Goal: Information Seeking & Learning: Learn about a topic

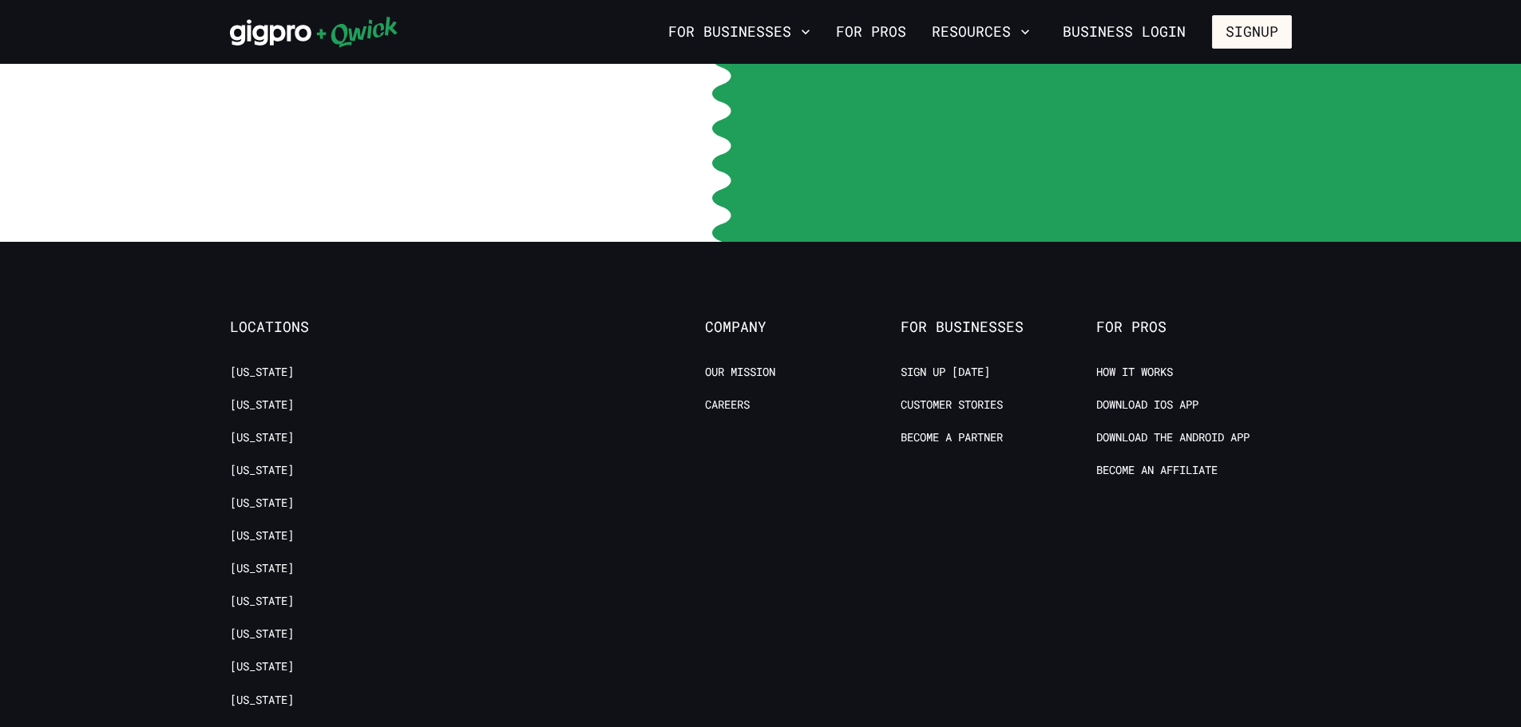
scroll to position [3386, 0]
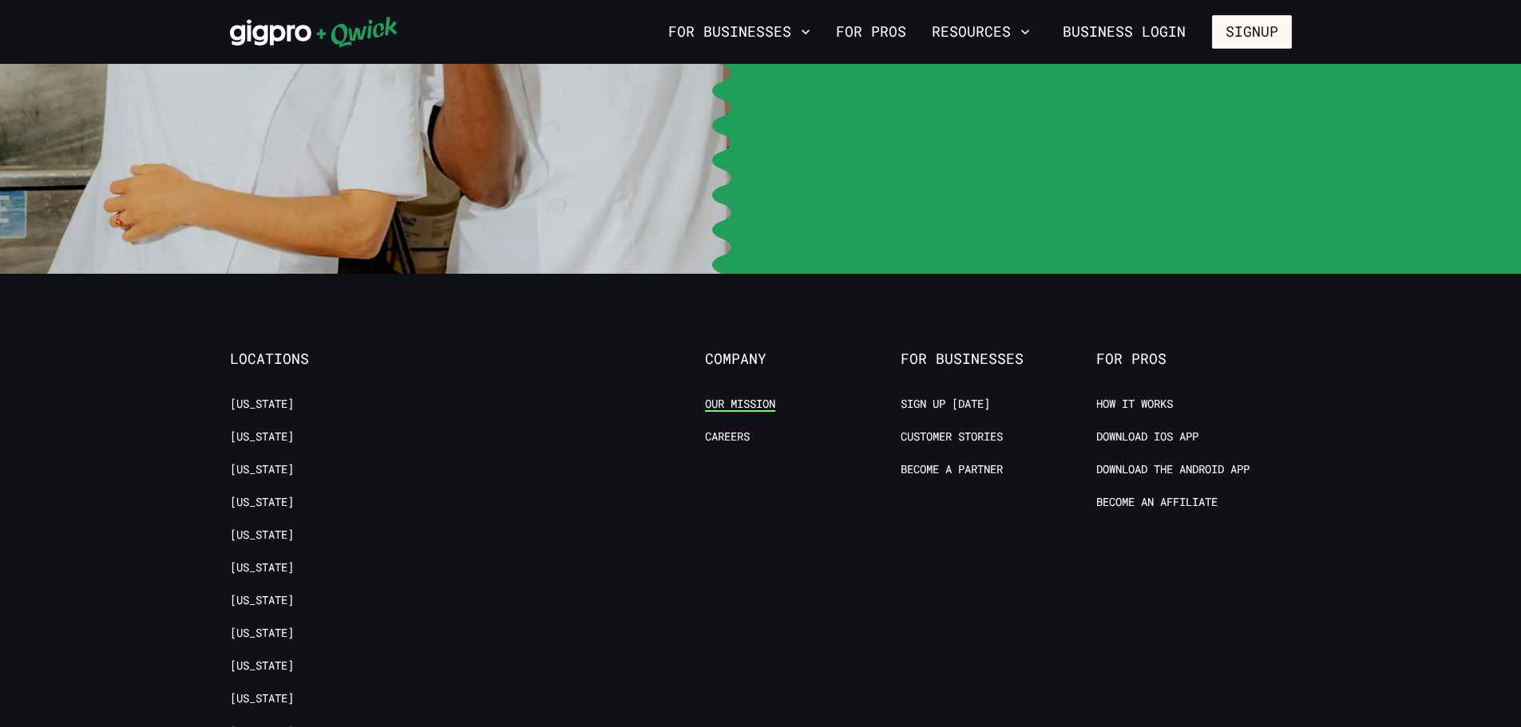
click at [736, 397] on link "Our Mission" at bounding box center [740, 404] width 70 height 15
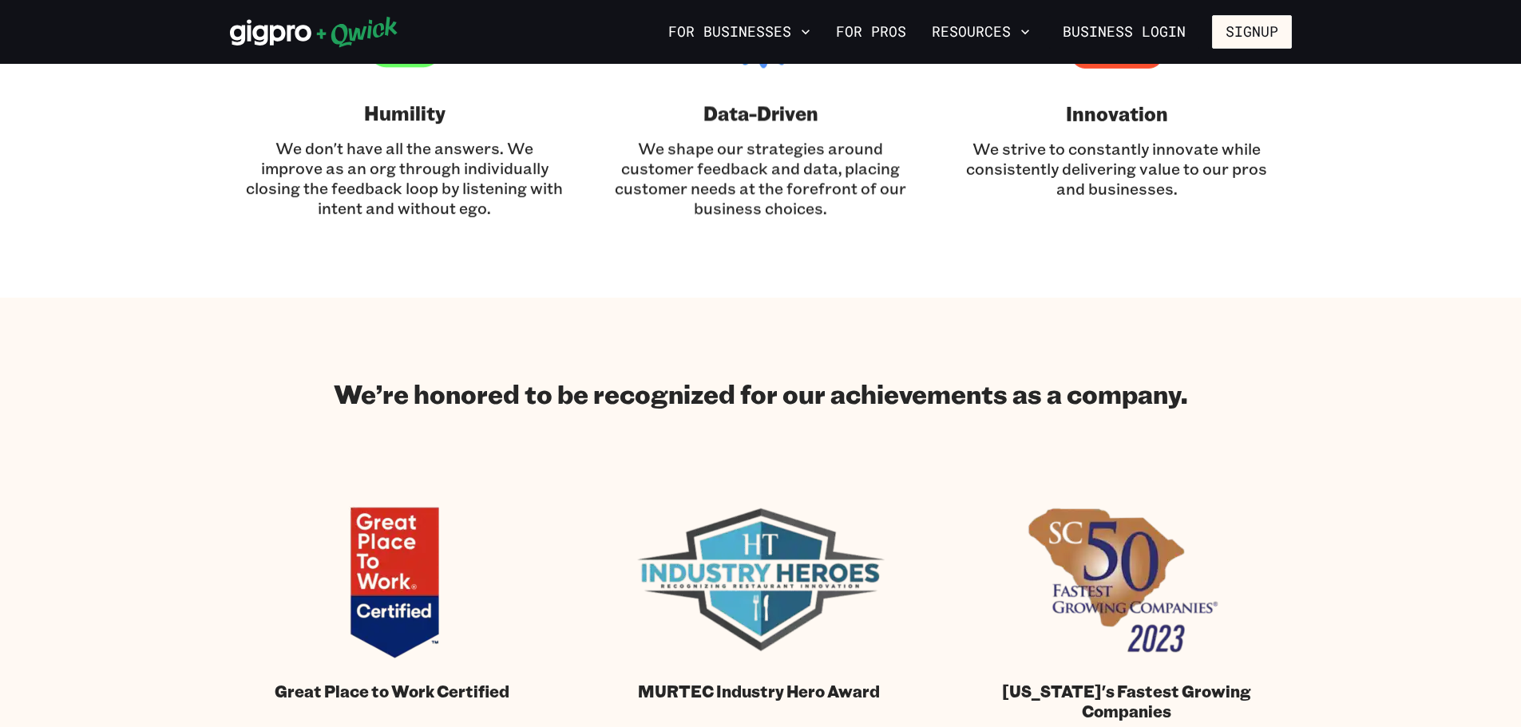
scroll to position [1341, 0]
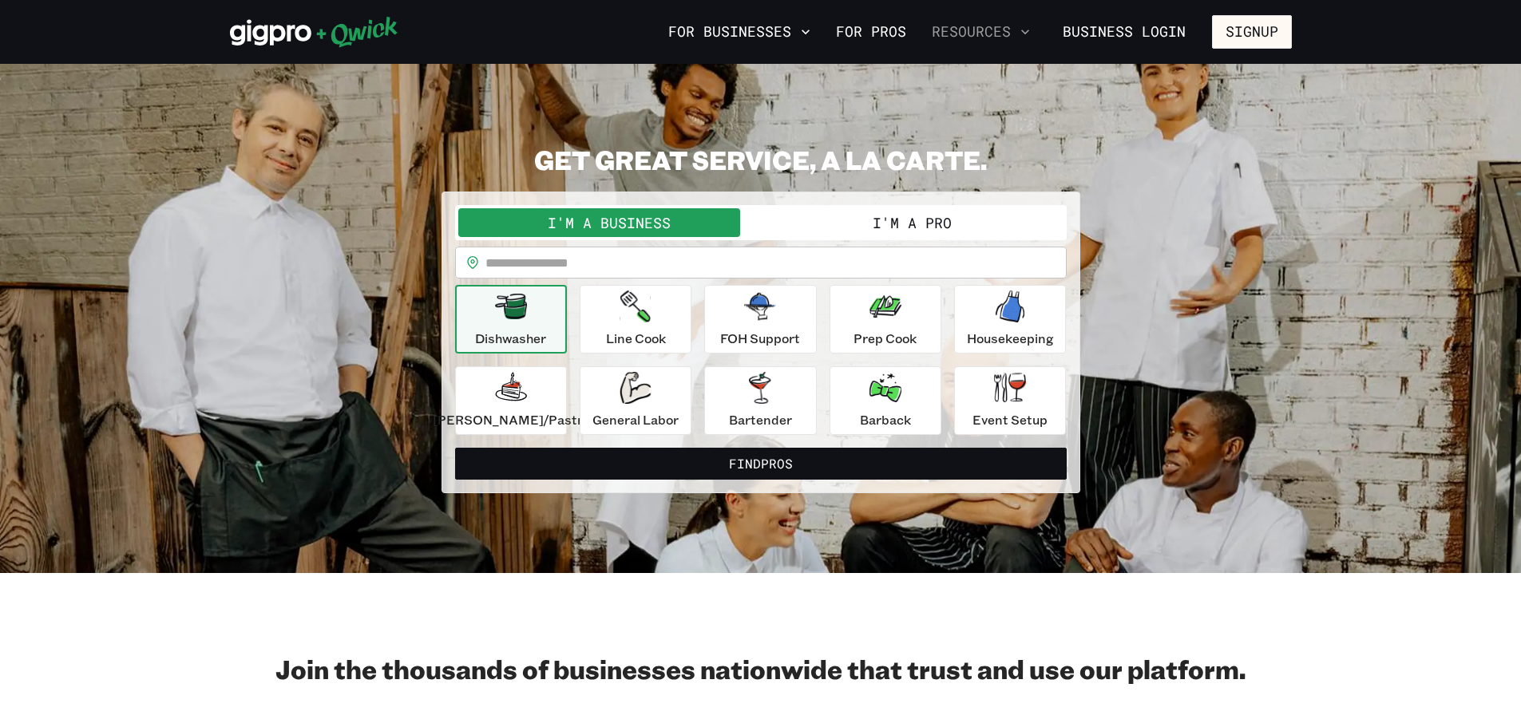
click at [1023, 38] on icon "button" at bounding box center [1025, 32] width 16 height 16
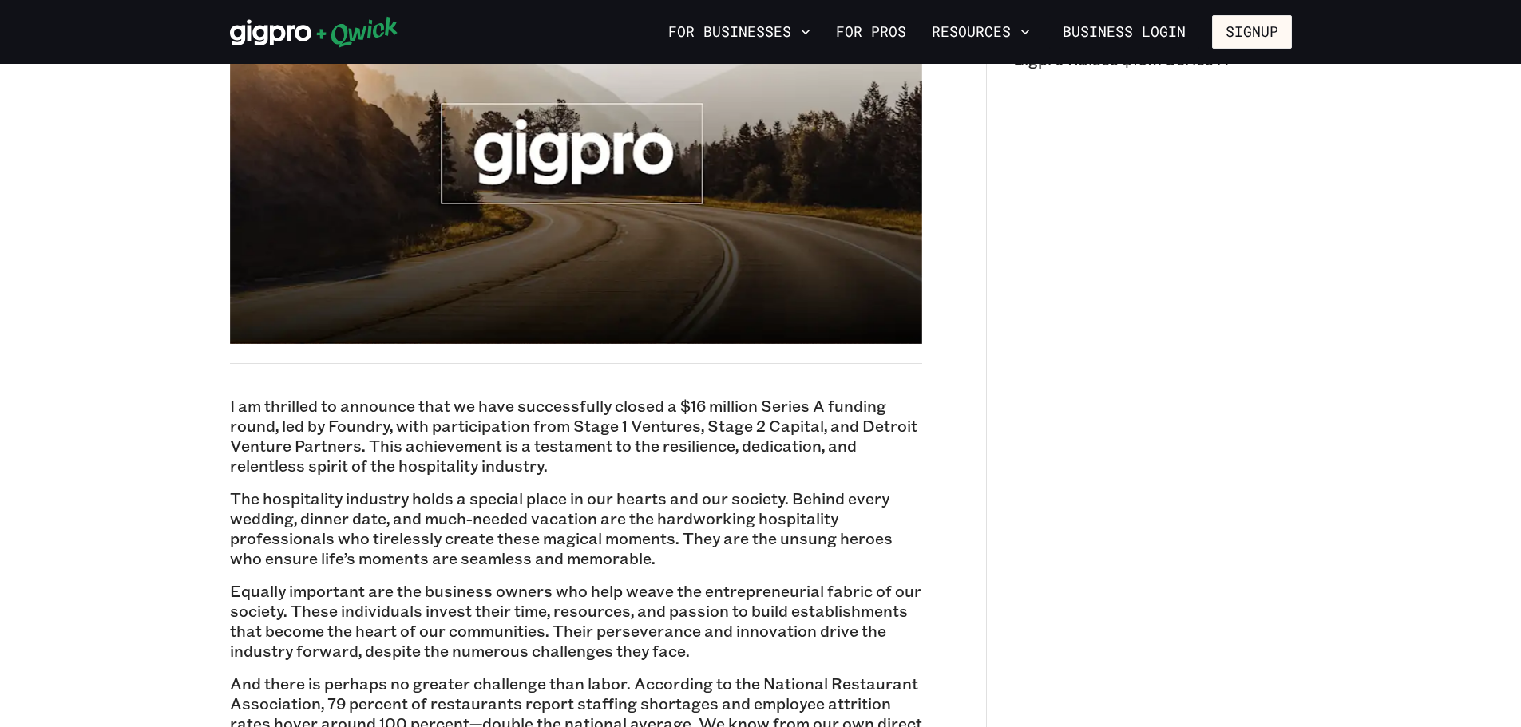
scroll to position [319, 0]
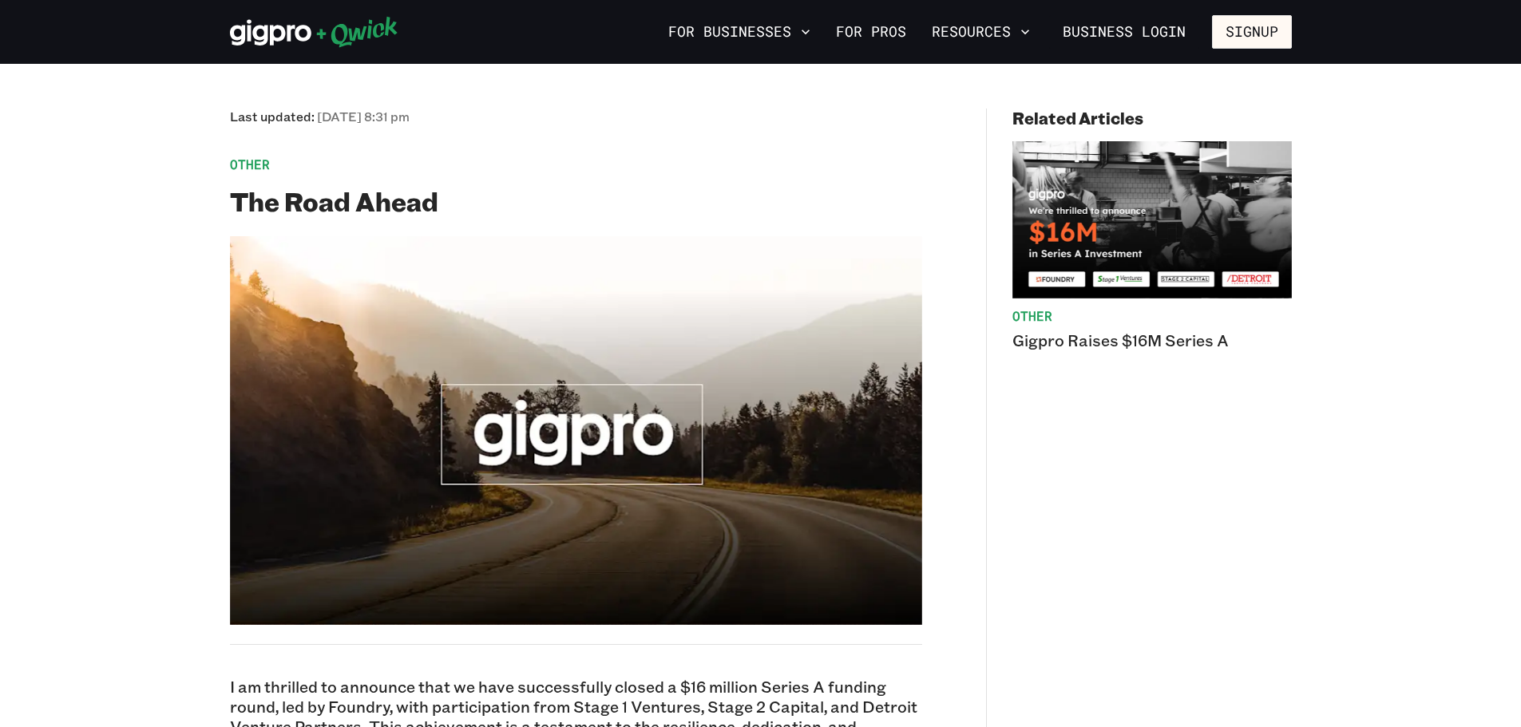
scroll to position [0, 0]
